Goal: Task Accomplishment & Management: Manage account settings

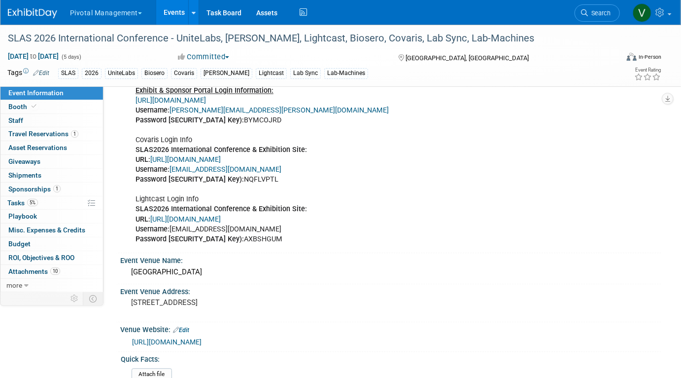
click at [172, 15] on link "Events" at bounding box center [174, 12] width 36 height 25
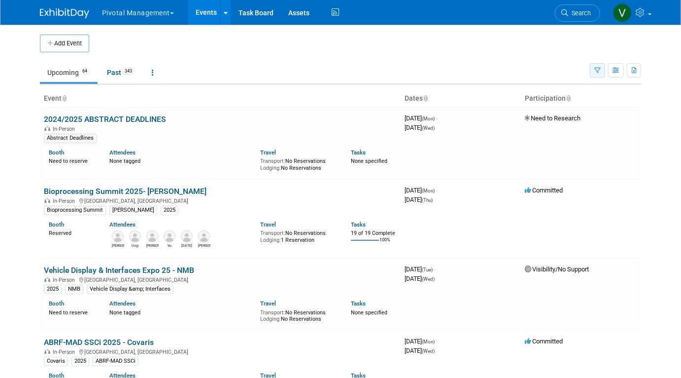
click at [600, 68] on icon "button" at bounding box center [597, 71] width 6 height 6
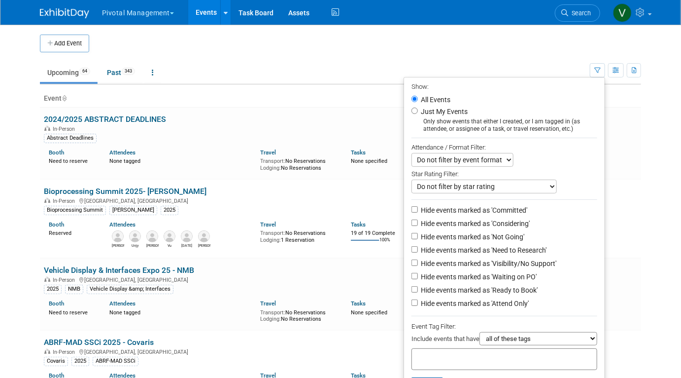
click at [518, 356] on div at bounding box center [505, 359] width 186 height 22
type input "olink"
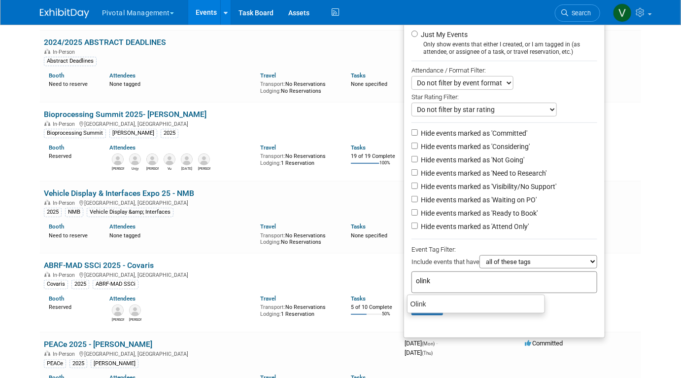
scroll to position [83, 0]
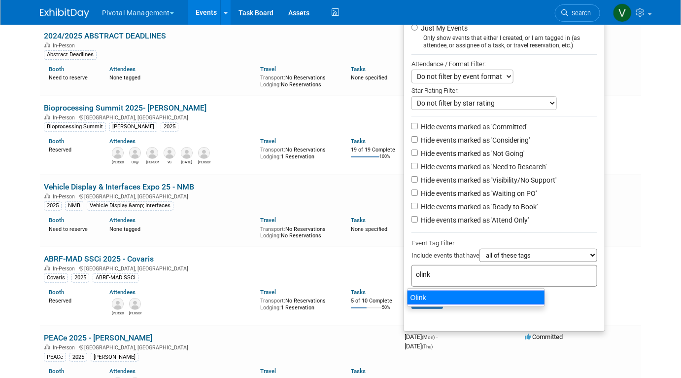
click at [446, 298] on div "Olink" at bounding box center [476, 297] width 138 height 14
type input "Olink"
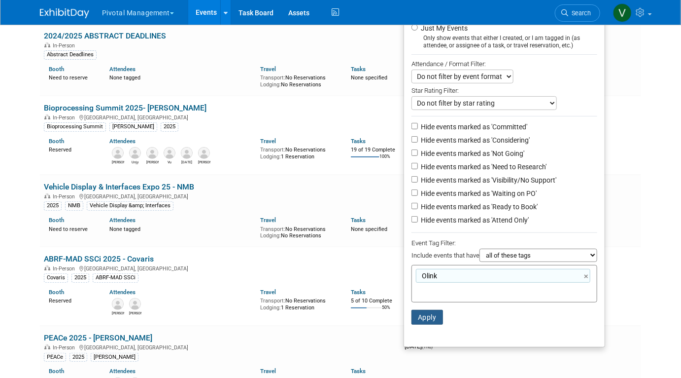
click at [420, 316] on button "Apply" at bounding box center [428, 317] width 32 height 15
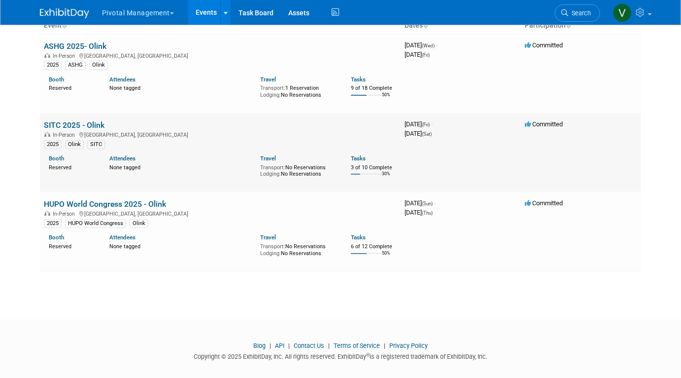
scroll to position [75, 0]
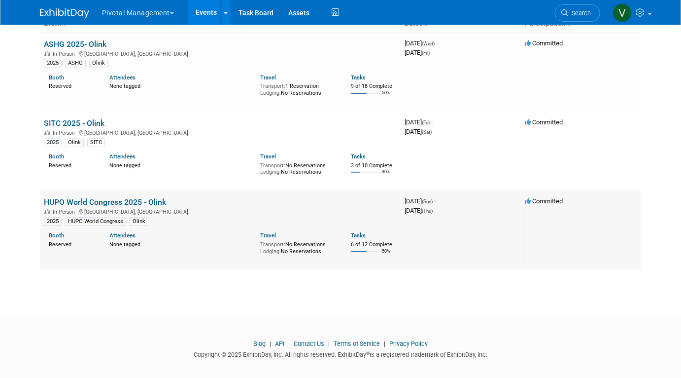
click at [77, 199] on link "HUPO World Congress 2025 - Olink" at bounding box center [105, 201] width 122 height 9
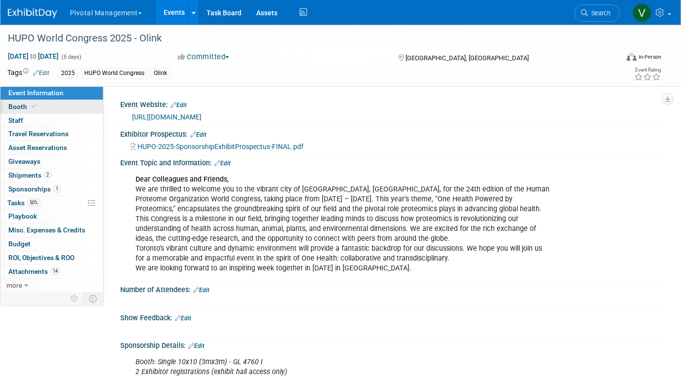
click at [36, 108] on span at bounding box center [34, 106] width 9 height 7
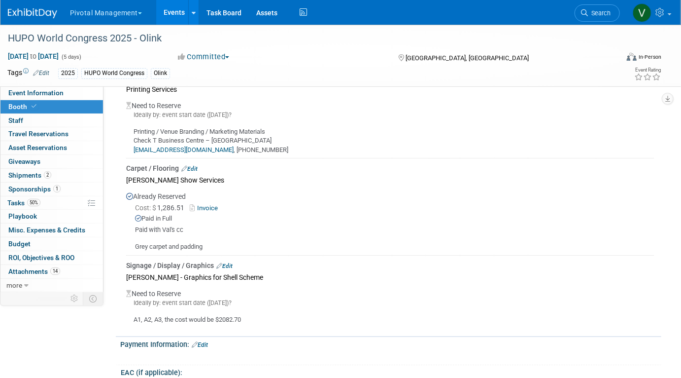
scroll to position [1303, 0]
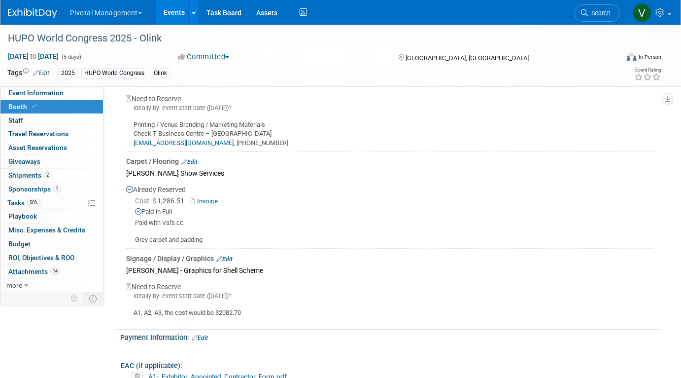
click at [229, 255] on link "Edit" at bounding box center [224, 258] width 16 height 7
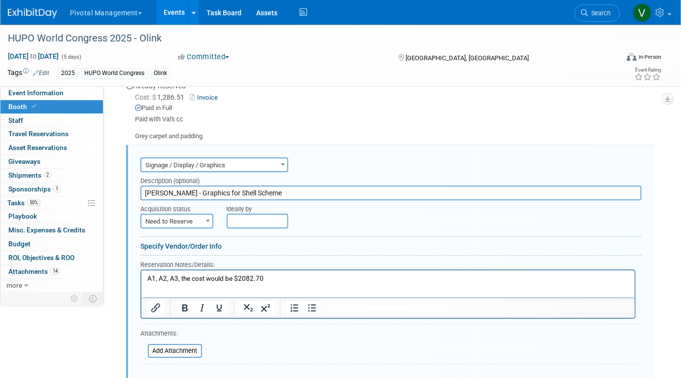
scroll to position [1405, 0]
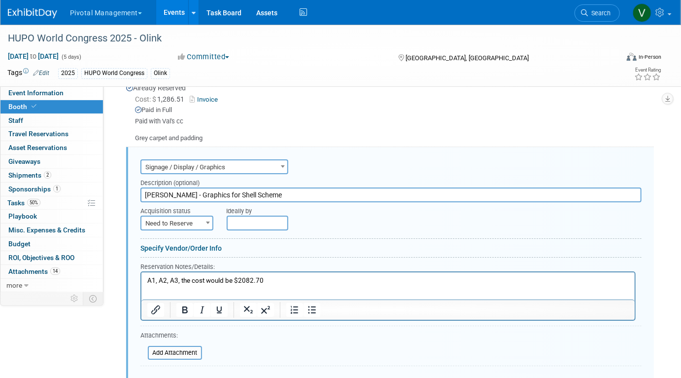
click at [232, 187] on input "Robinson - Graphics for Shell Scheme" at bounding box center [390, 194] width 501 height 15
click at [172, 15] on link "Events" at bounding box center [174, 12] width 36 height 25
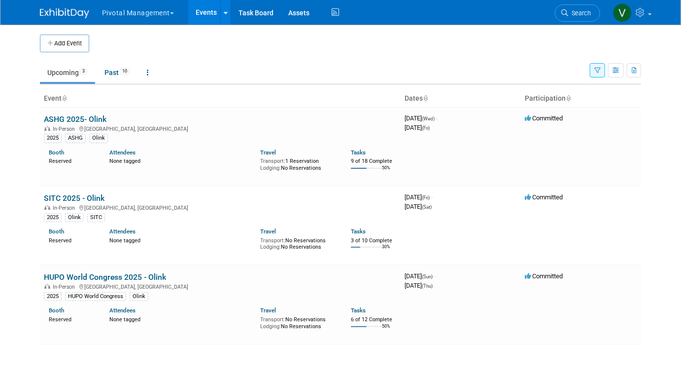
click at [593, 71] on button "button" at bounding box center [597, 70] width 15 height 14
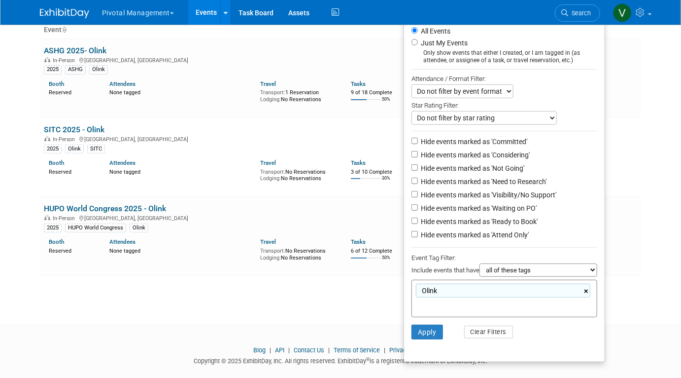
scroll to position [83, 0]
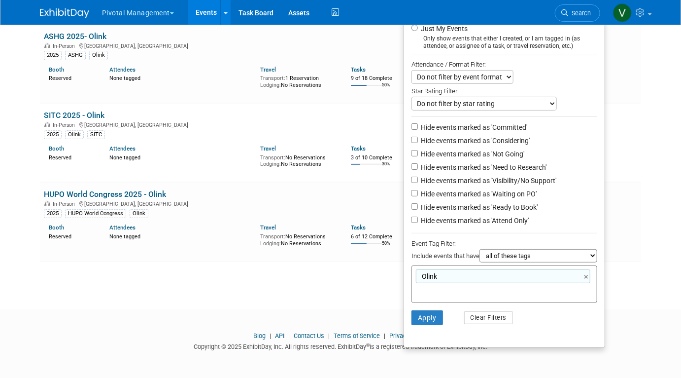
click at [516, 293] on div "Olink Olink ×" at bounding box center [505, 283] width 186 height 37
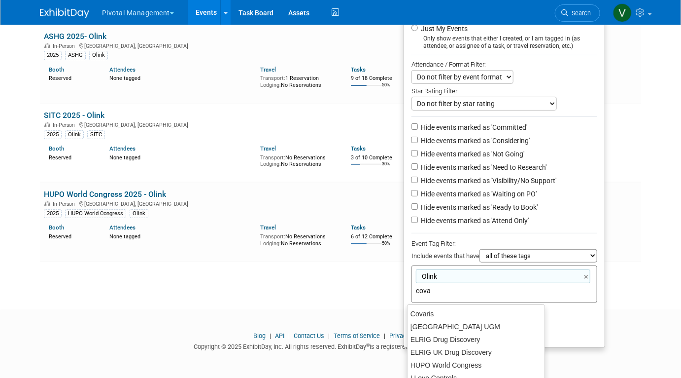
type input "covar"
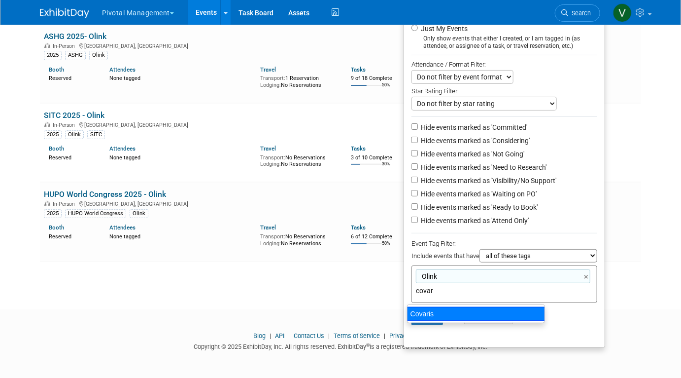
click at [459, 312] on div "Covaris" at bounding box center [476, 314] width 138 height 14
type input "Olink, Covaris"
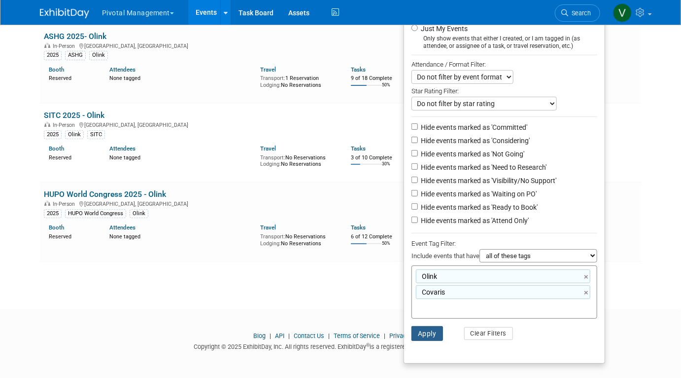
click at [423, 334] on button "Apply" at bounding box center [428, 333] width 32 height 15
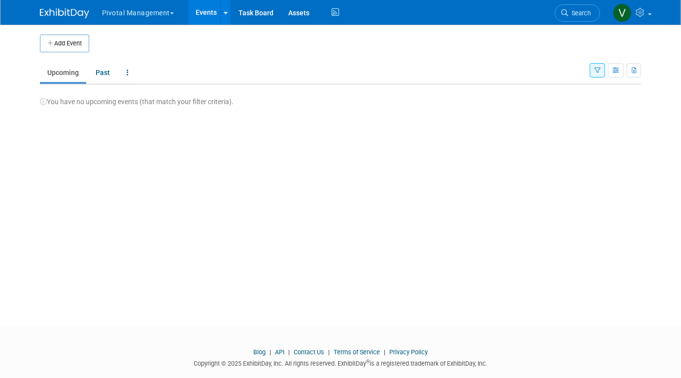
click at [599, 66] on button "button" at bounding box center [597, 70] width 15 height 14
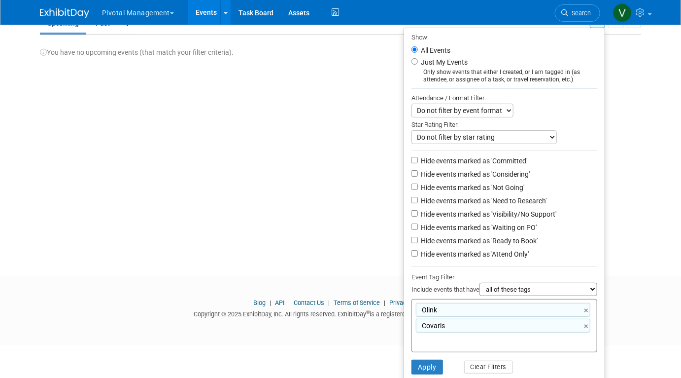
scroll to position [69, 0]
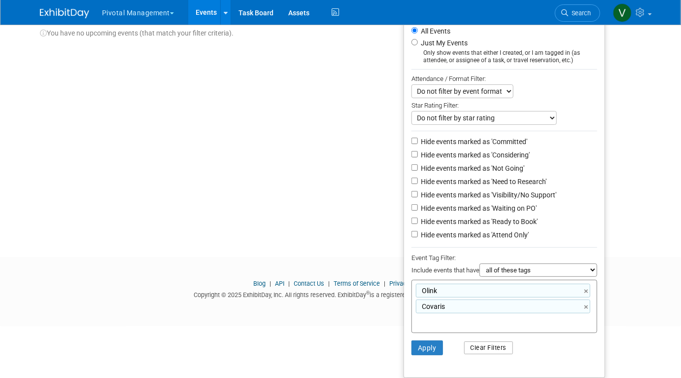
click at [495, 348] on button "Clear Filters" at bounding box center [488, 347] width 49 height 13
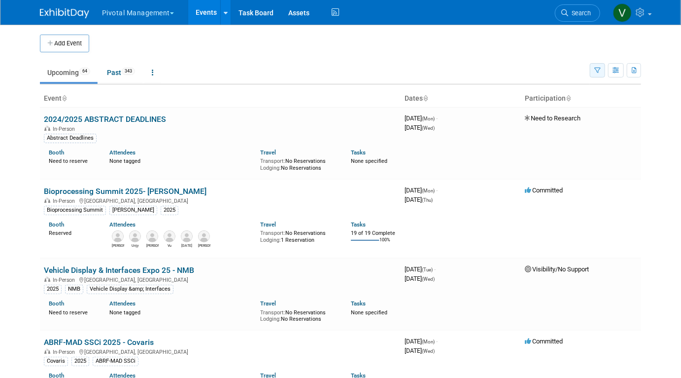
click at [595, 72] on icon "button" at bounding box center [597, 71] width 6 height 6
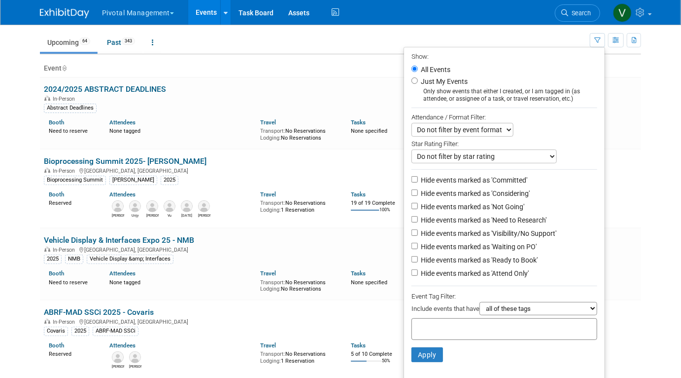
scroll to position [31, 0]
click at [486, 330] on input "text" at bounding box center [455, 326] width 79 height 10
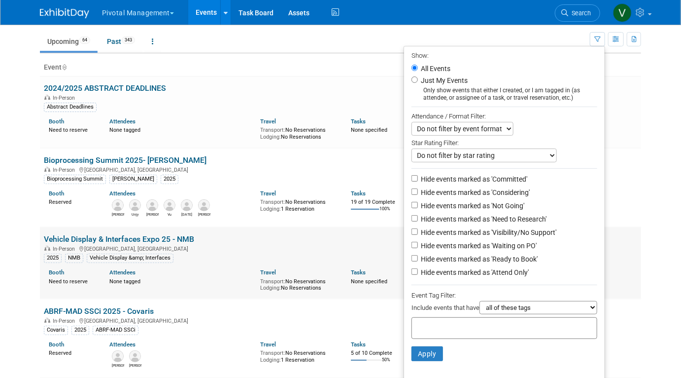
scroll to position [2293, 0]
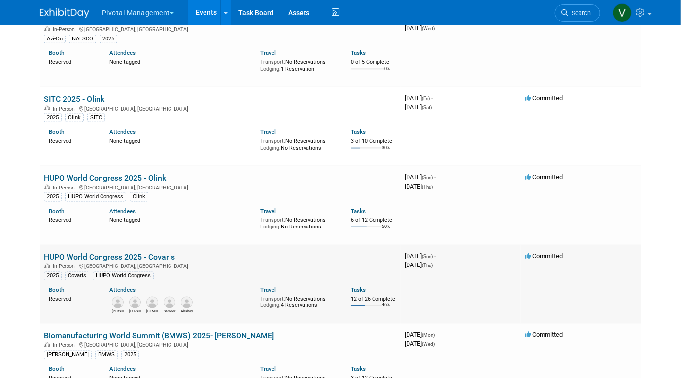
click at [82, 261] on link "HUPO World Congress 2025 - Covaris" at bounding box center [109, 256] width 131 height 9
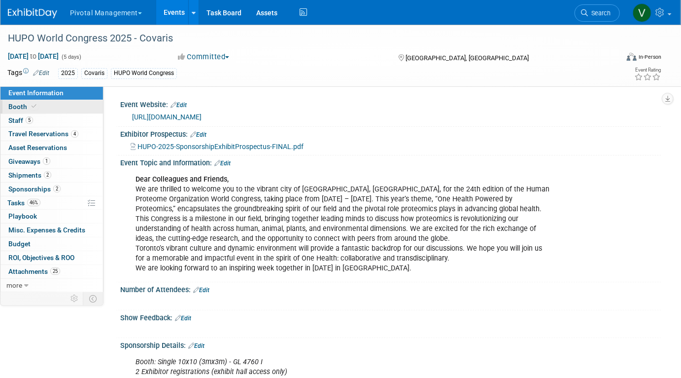
click at [69, 108] on link "Booth" at bounding box center [51, 106] width 103 height 13
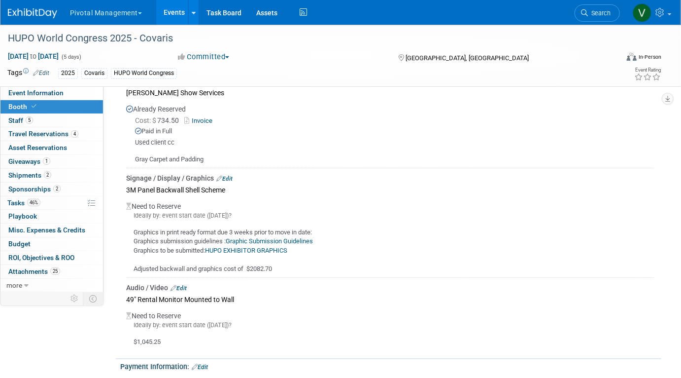
scroll to position [1658, 0]
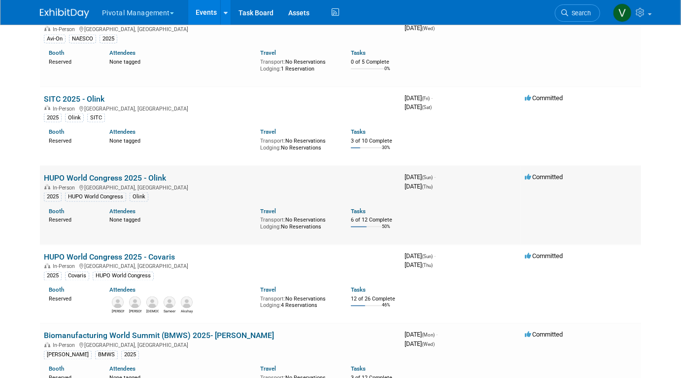
click at [101, 182] on link "HUPO World Congress 2025 - Olink" at bounding box center [105, 177] width 122 height 9
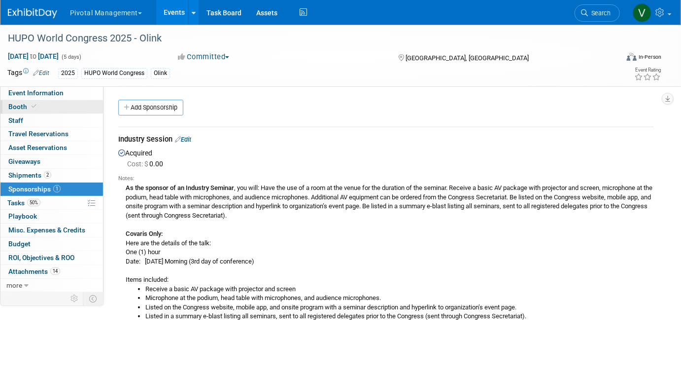
click at [51, 107] on link "Booth" at bounding box center [51, 106] width 103 height 13
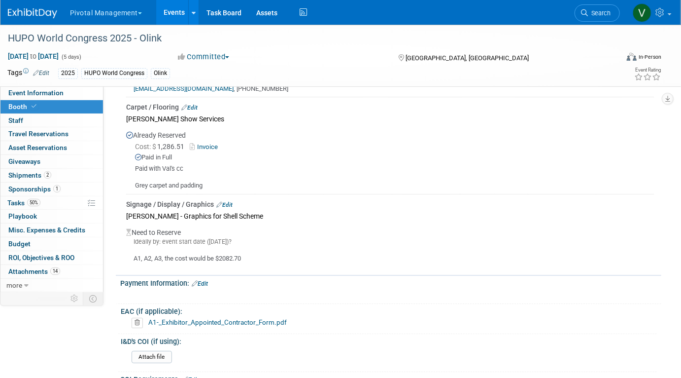
scroll to position [1362, 0]
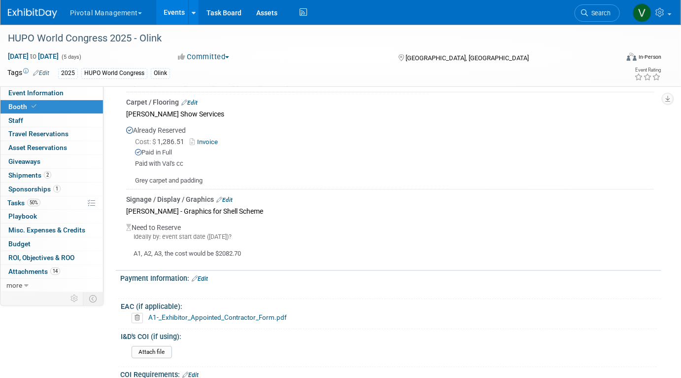
drag, startPoint x: 133, startPoint y: 247, endPoint x: 254, endPoint y: 248, distance: 121.3
click at [254, 248] on div "A1, A2, A3, the cost would be $2082.70" at bounding box center [390, 249] width 528 height 17
copy div "A1, A2, A3, the cost would be $2082.70"
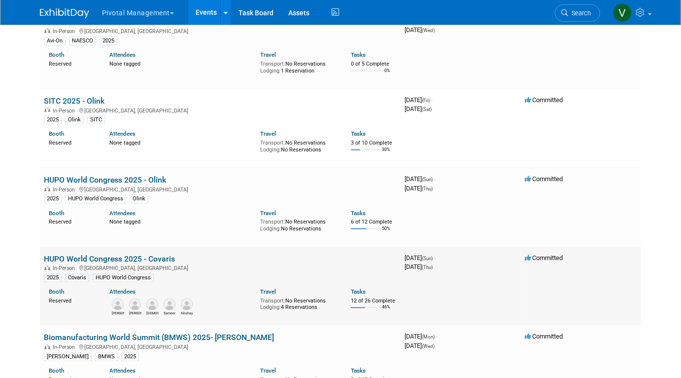
click at [91, 263] on link "HUPO World Congress 2025 - Covaris" at bounding box center [109, 258] width 131 height 9
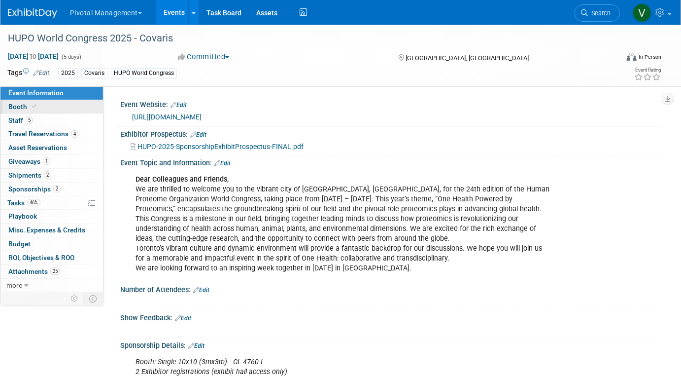
click at [68, 110] on link "Booth" at bounding box center [51, 106] width 103 height 13
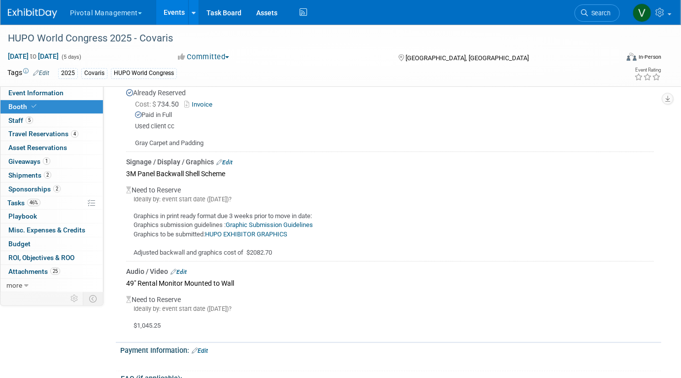
scroll to position [1669, 0]
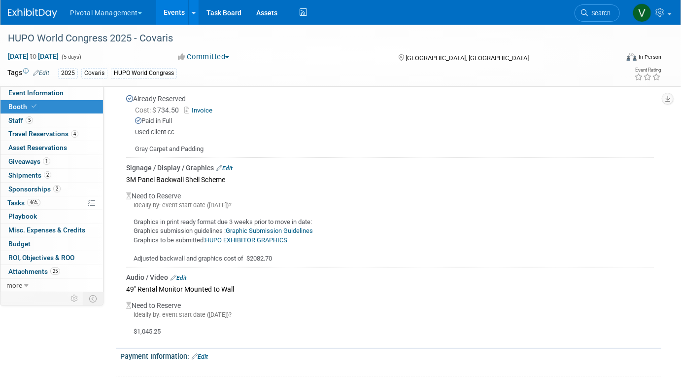
click at [230, 165] on link "Edit" at bounding box center [224, 168] width 16 height 7
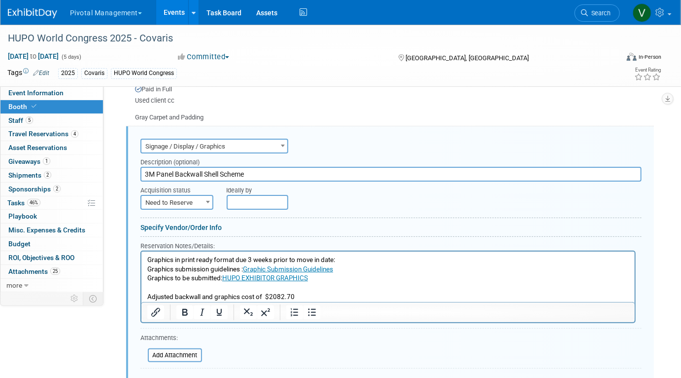
scroll to position [0, 0]
click at [145, 256] on html "Graphics in print ready format due 3 weeks prior to move in date: Graphics subm…" at bounding box center [387, 276] width 493 height 50
click at [147, 257] on p "Graphics in print ready format due 3 weeks prior to move in date: Graphics subm…" at bounding box center [388, 278] width 482 height 46
paste body "To enrich screen reader interactions, please activate Accessibility in Grammarl…"
click at [261, 258] on p "A1, A2, A3, the cost would be $2082.70Graphics in print ready format due 3 week…" at bounding box center [388, 278] width 482 height 46
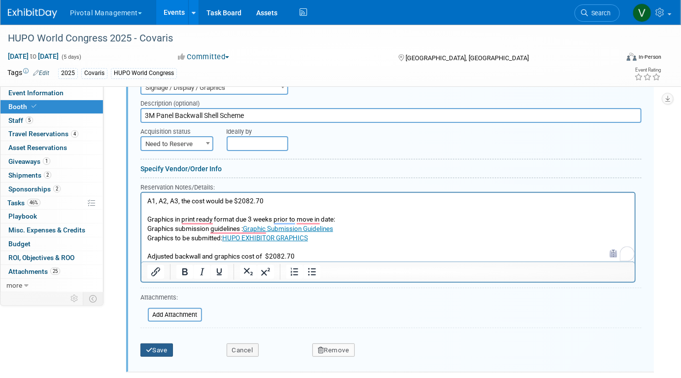
click at [167, 343] on button "Save" at bounding box center [156, 350] width 33 height 14
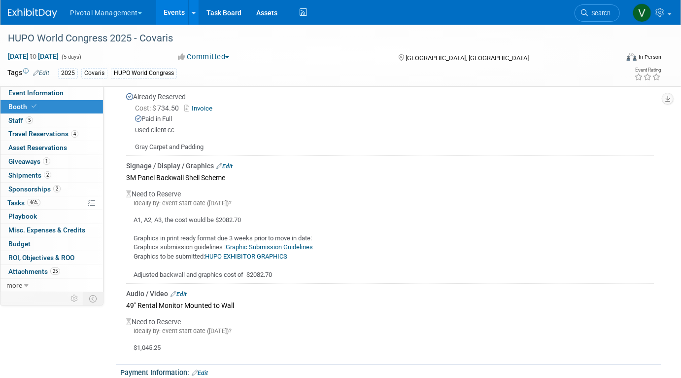
scroll to position [1667, 0]
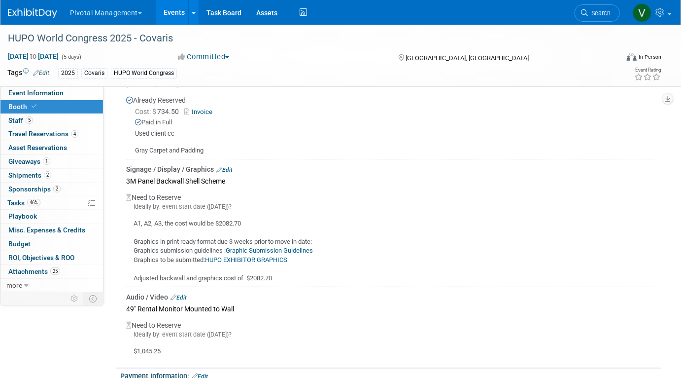
click at [95, 15] on button "Pivotal Management" at bounding box center [111, 11] width 85 height 22
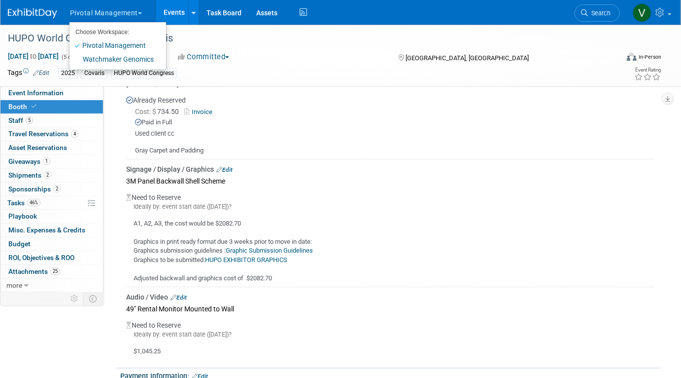
click at [164, 10] on link "Events" at bounding box center [174, 12] width 36 height 25
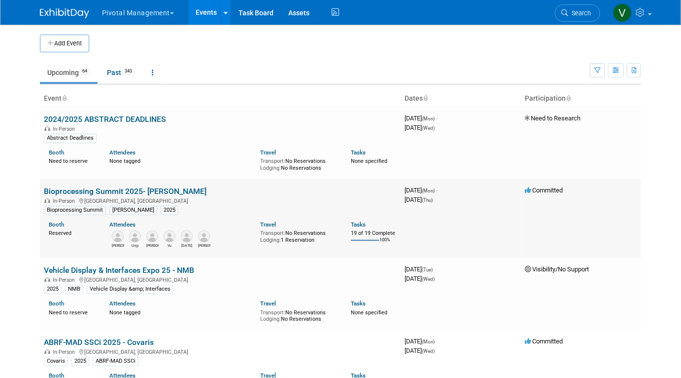
scroll to position [2293, 0]
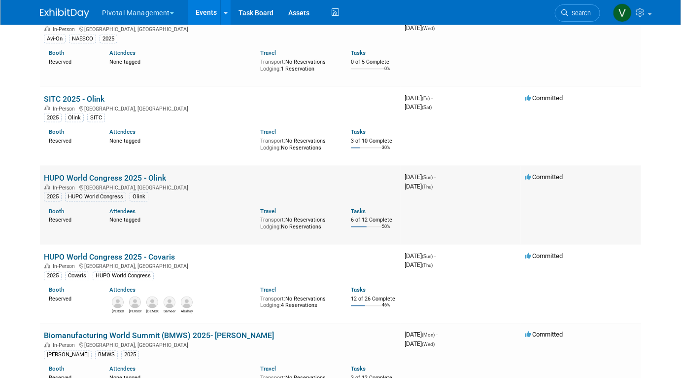
click at [86, 182] on link "HUPO World Congress 2025 - Olink" at bounding box center [105, 177] width 122 height 9
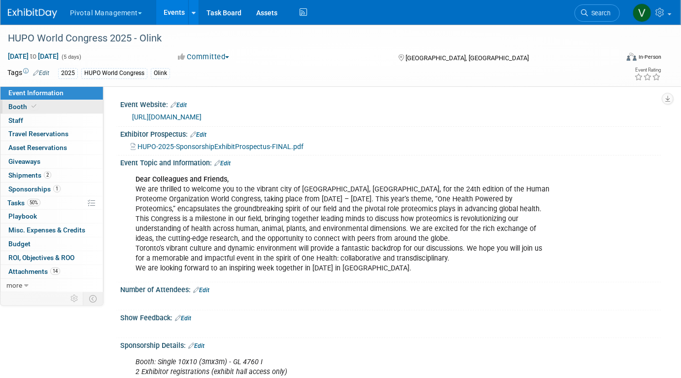
click at [81, 109] on link "Booth" at bounding box center [51, 106] width 103 height 13
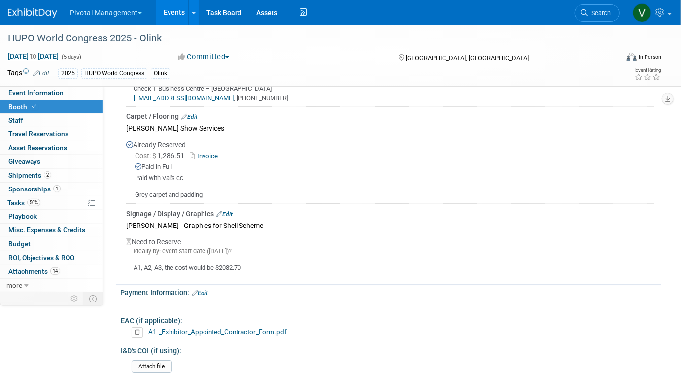
scroll to position [1347, 0]
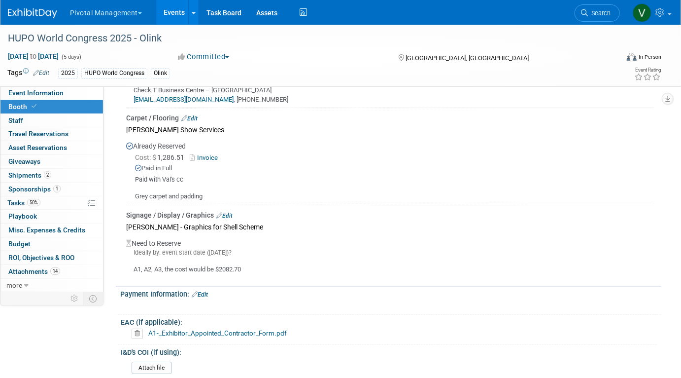
click at [229, 212] on link "Edit" at bounding box center [224, 215] width 16 height 7
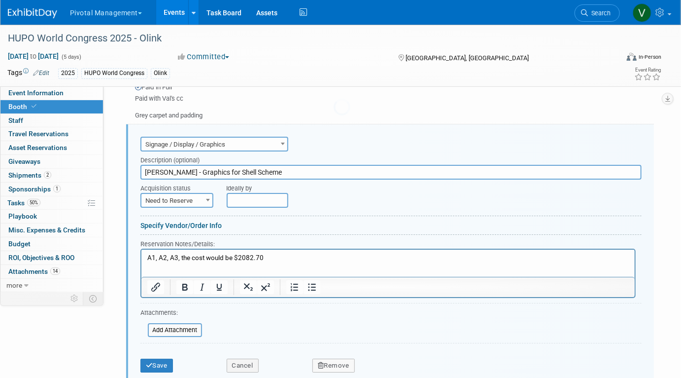
scroll to position [1434, 0]
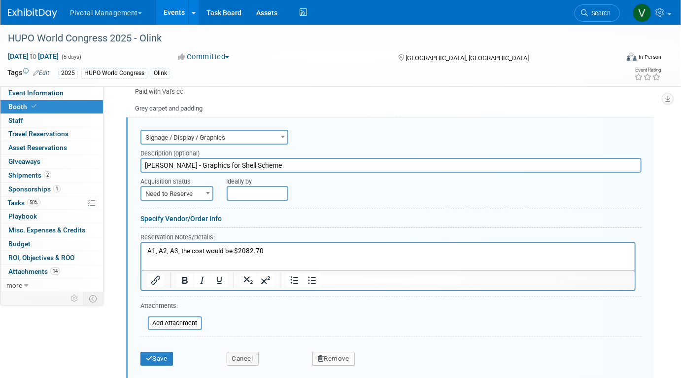
click at [194, 163] on input "Robinson - Graphics for Shell Scheme" at bounding box center [390, 165] width 501 height 15
type input "CrewXP"
click at [187, 250] on p "A1, A2, A3, the cost would be $2082.70" at bounding box center [388, 250] width 482 height 9
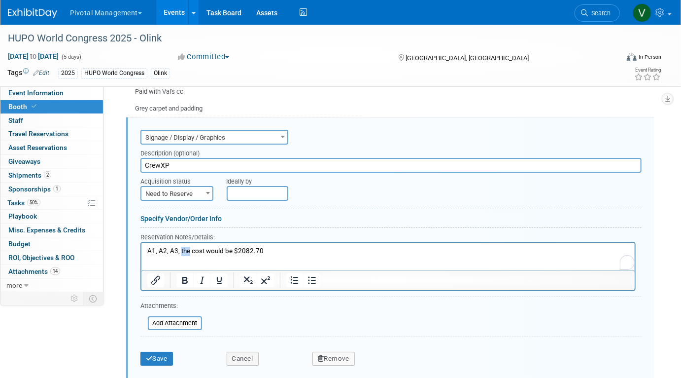
click at [187, 250] on p "A1, A2, A3, the cost would be $2082.70" at bounding box center [388, 250] width 482 height 9
click at [195, 317] on input "file" at bounding box center [142, 323] width 117 height 12
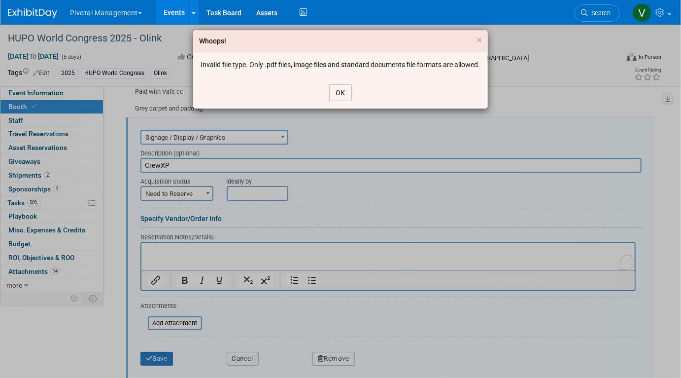
click at [337, 97] on button "OK" at bounding box center [340, 92] width 23 height 17
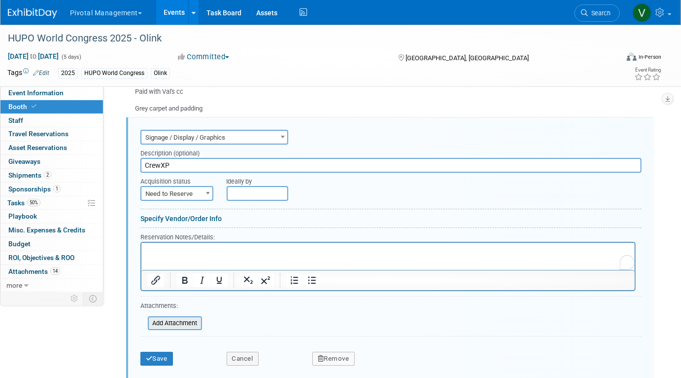
click at [167, 319] on input "file" at bounding box center [142, 323] width 117 height 12
type input "C:\fakepath\olink-massspec-middle-panel-outlines[1].pdf"
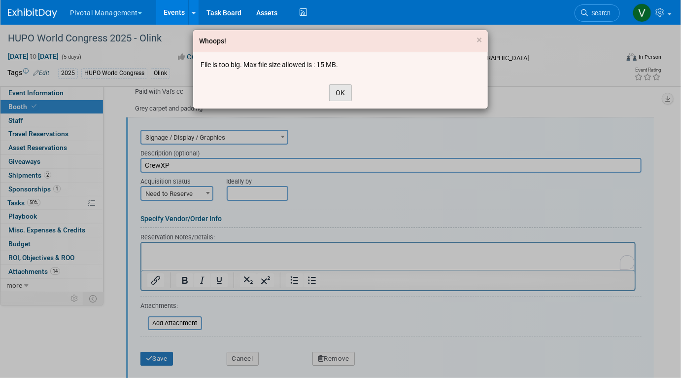
click at [342, 93] on button "OK" at bounding box center [340, 92] width 23 height 17
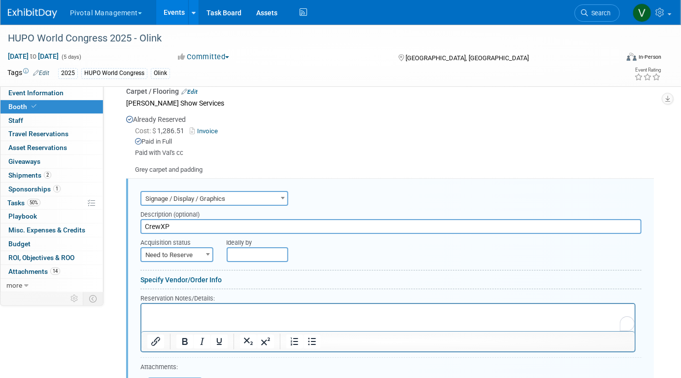
scroll to position [1404, 0]
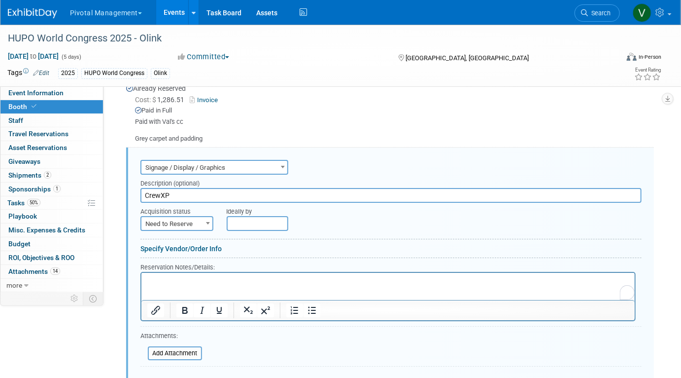
click at [225, 285] on html at bounding box center [387, 278] width 493 height 13
click at [169, 282] on p "Middle Graphic panel 36"w x 84"h" at bounding box center [388, 280] width 482 height 9
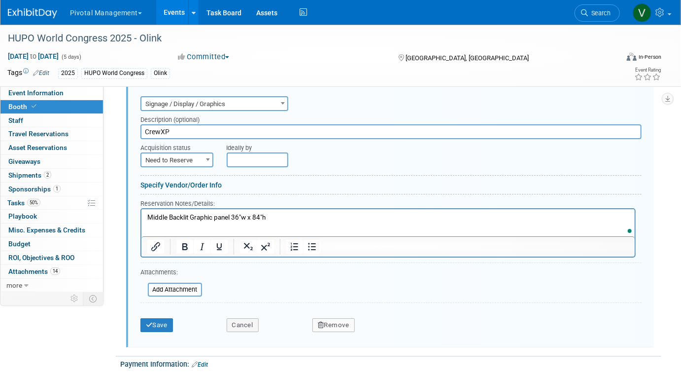
scroll to position [1509, 0]
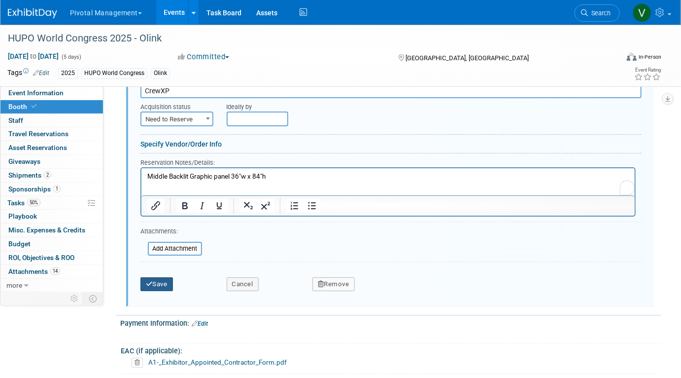
click at [160, 281] on button "Save" at bounding box center [156, 284] width 33 height 14
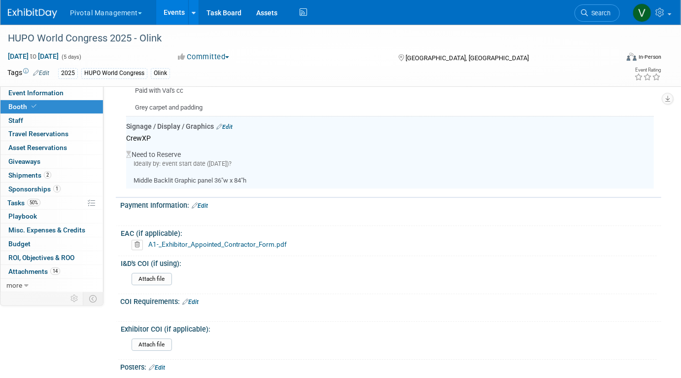
scroll to position [1434, 0]
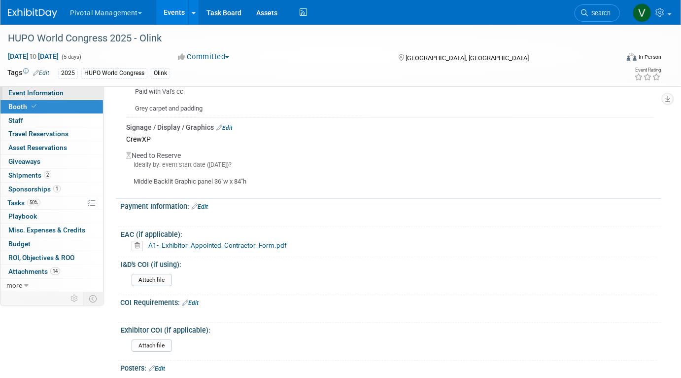
click at [75, 95] on link "Event Information" at bounding box center [51, 92] width 103 height 13
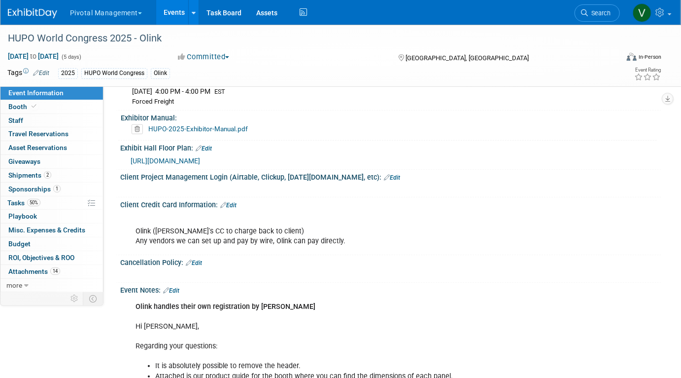
scroll to position [1911, 0]
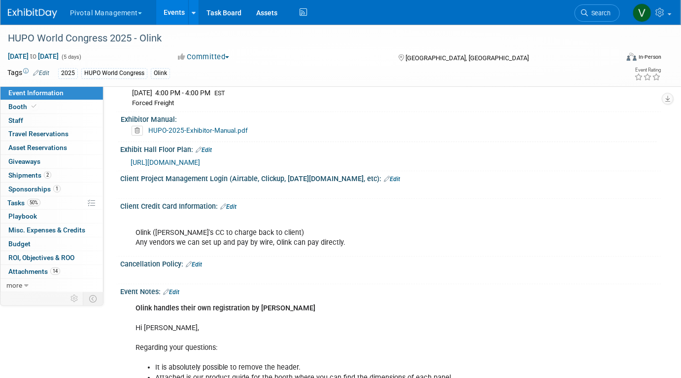
click at [200, 161] on span "https://icsevents.eventsair.com/ExhibitionPortal/hupo2025/exhibitor-portal/floo…" at bounding box center [165, 162] width 69 height 8
click at [195, 133] on link "HUPO-2025-Exhibitor-Manual.pdf" at bounding box center [198, 130] width 100 height 8
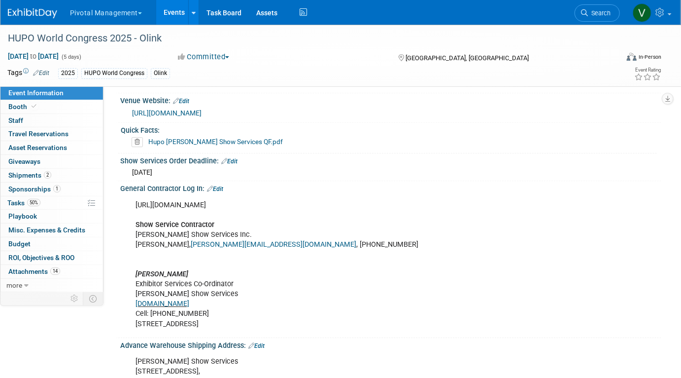
scroll to position [1272, 0]
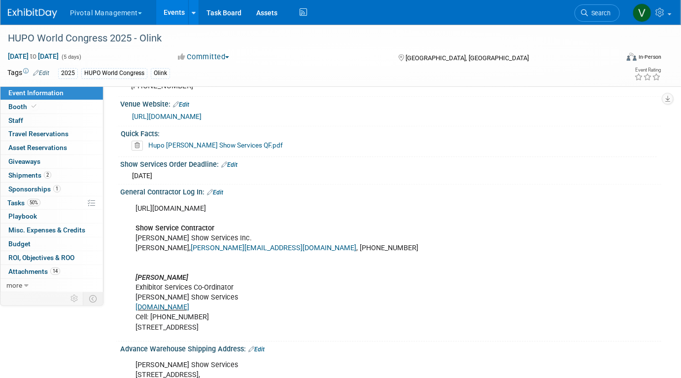
click at [218, 149] on link "Hupo WC Robinson Show Services QF.pdf" at bounding box center [215, 145] width 135 height 8
